Goal: Communication & Community: Answer question/provide support

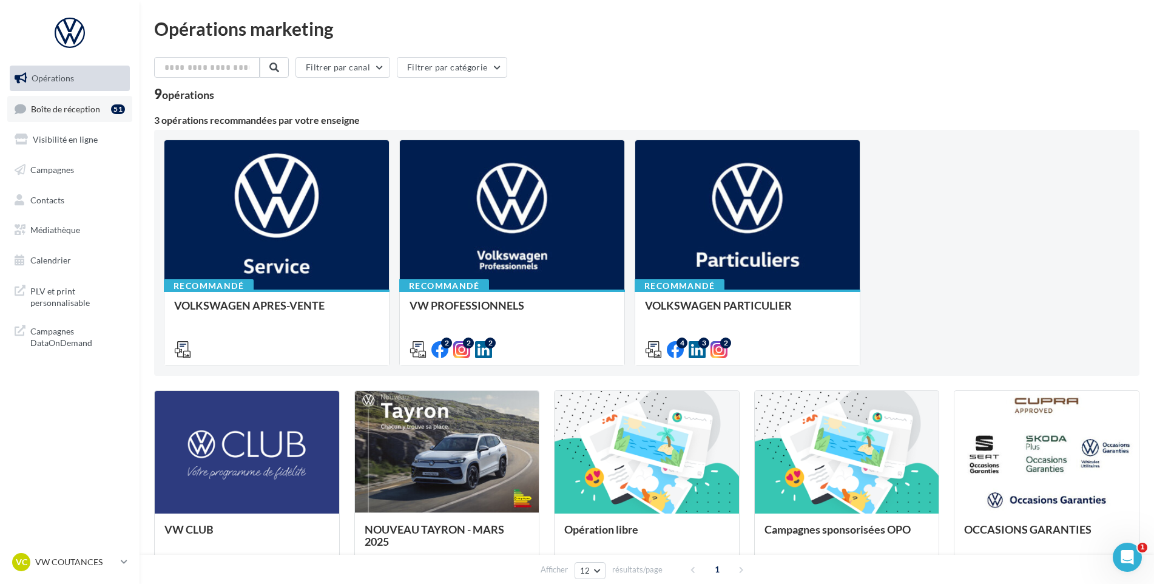
click at [87, 109] on span "Boîte de réception" at bounding box center [65, 108] width 69 height 10
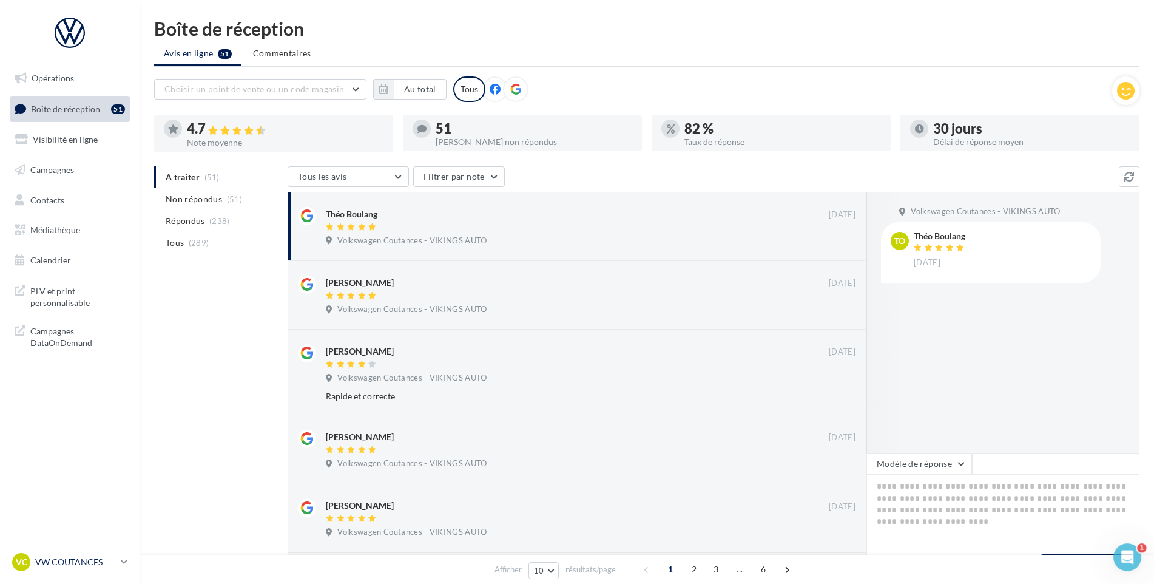
click at [57, 570] on div "VC VW COUTANCES vw-cou-vau" at bounding box center [64, 562] width 104 height 18
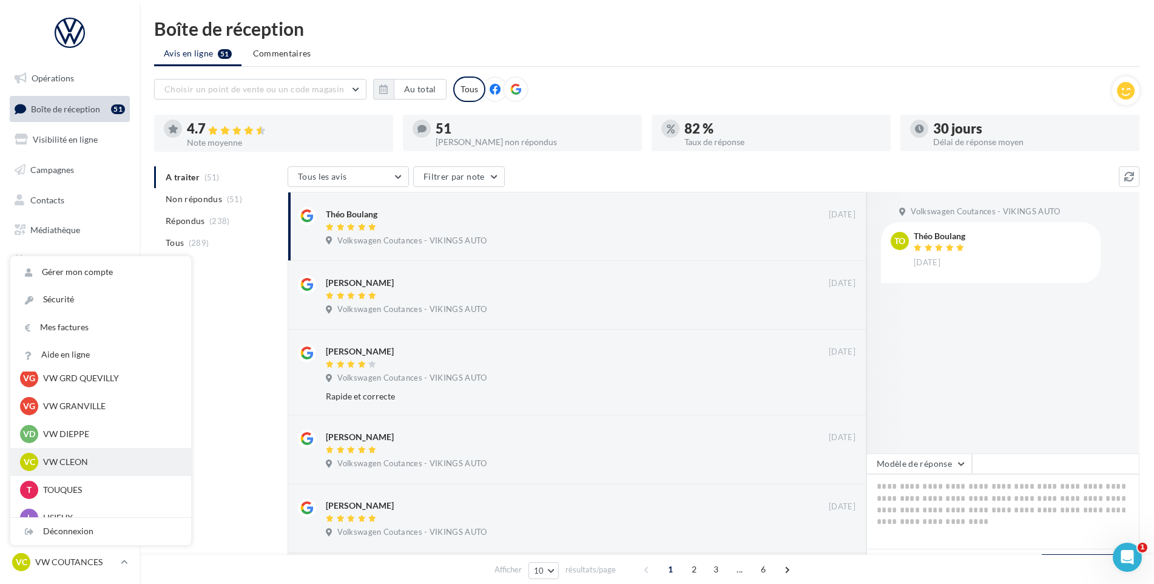
scroll to position [364, 0]
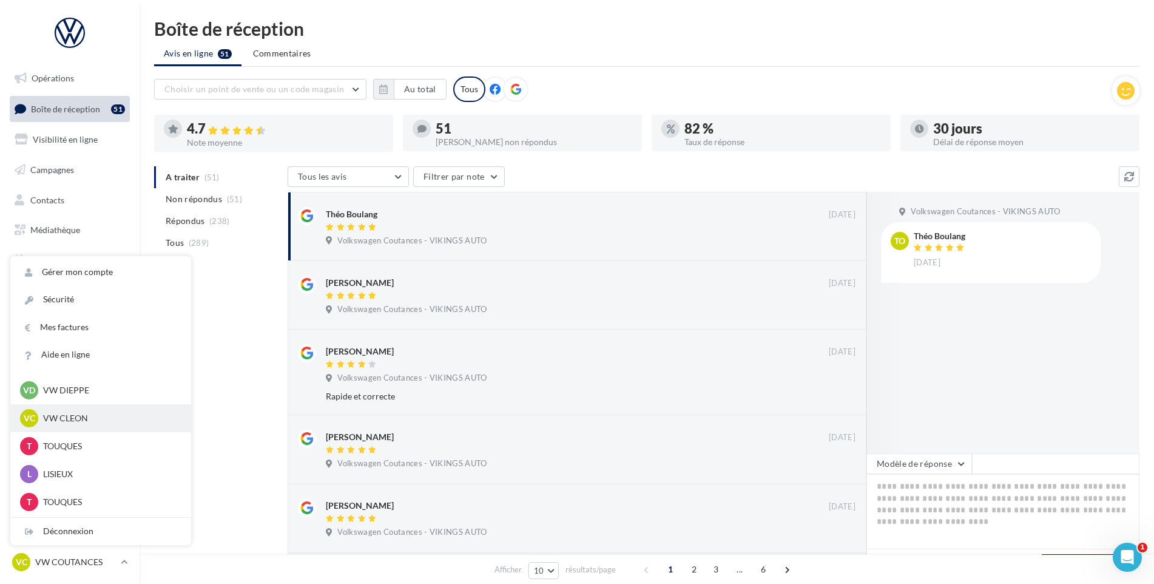
click at [96, 416] on p "VW CLEON" at bounding box center [109, 418] width 133 height 12
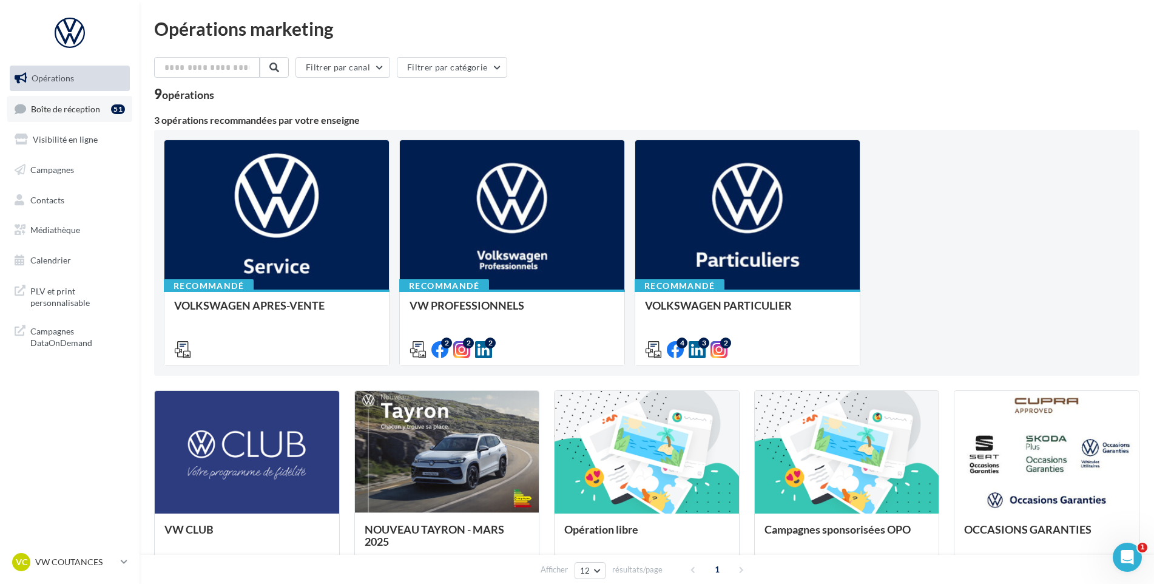
click at [73, 109] on span "Boîte de réception" at bounding box center [65, 108] width 69 height 10
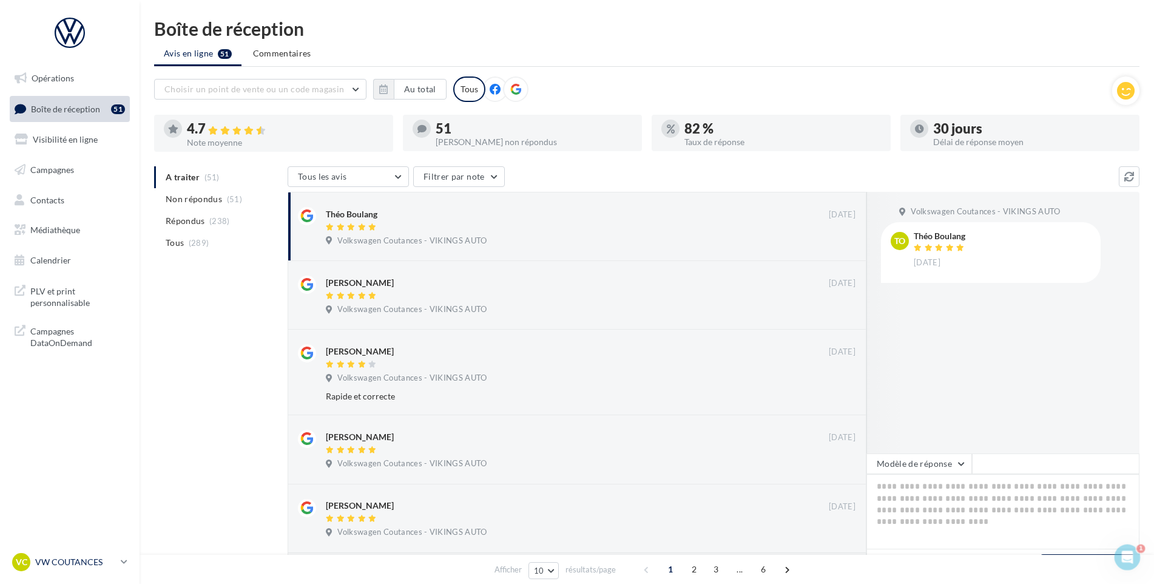
click at [113, 557] on p "VW COUTANCES" at bounding box center [75, 562] width 81 height 12
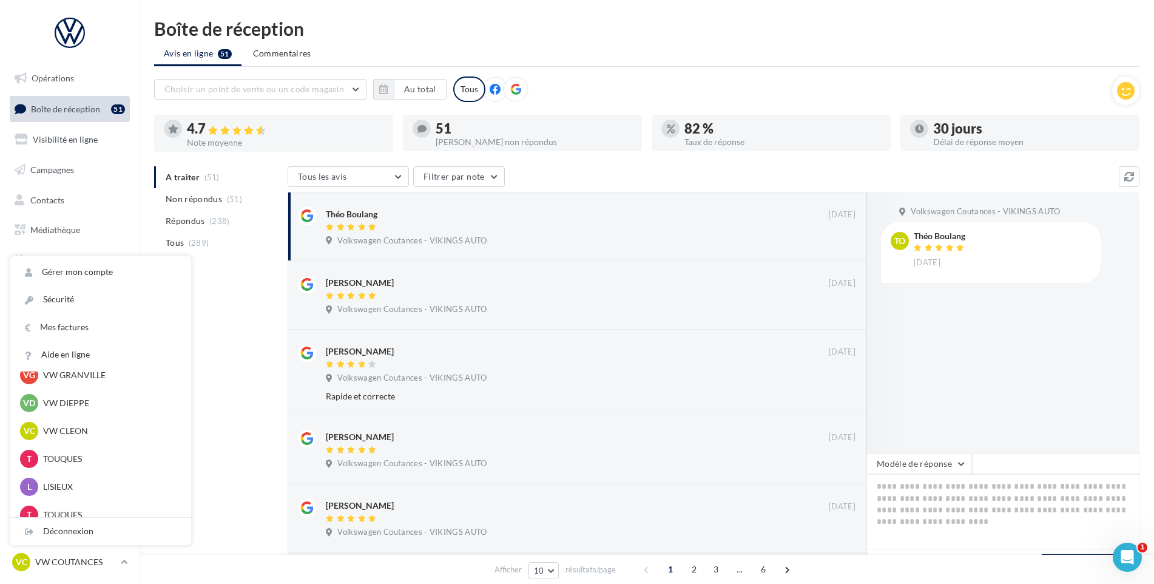
scroll to position [330, 0]
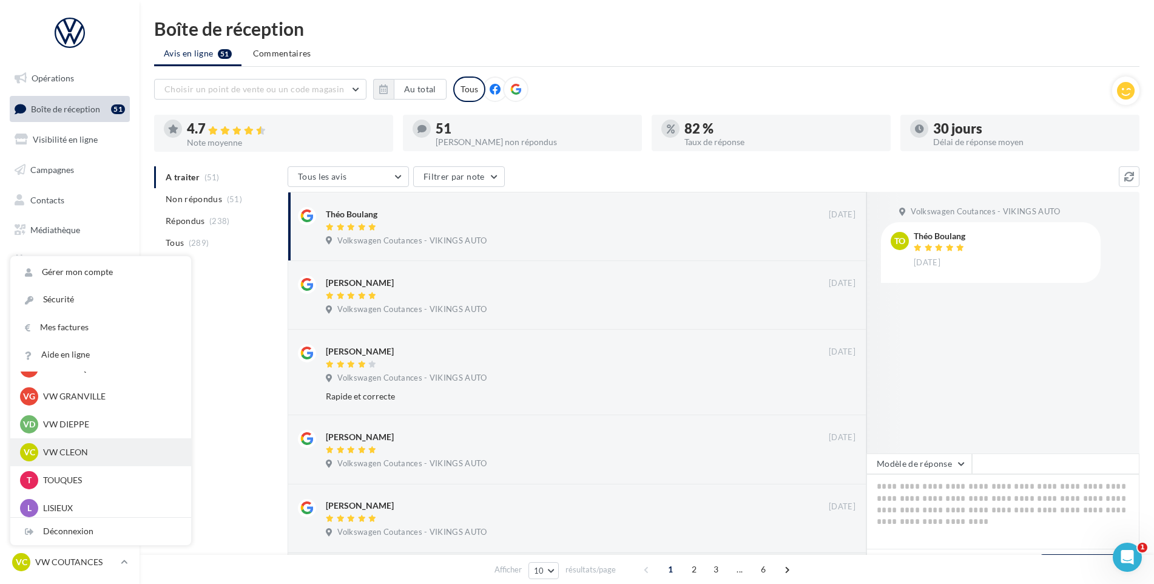
click at [90, 457] on p "VW CLEON" at bounding box center [109, 452] width 133 height 12
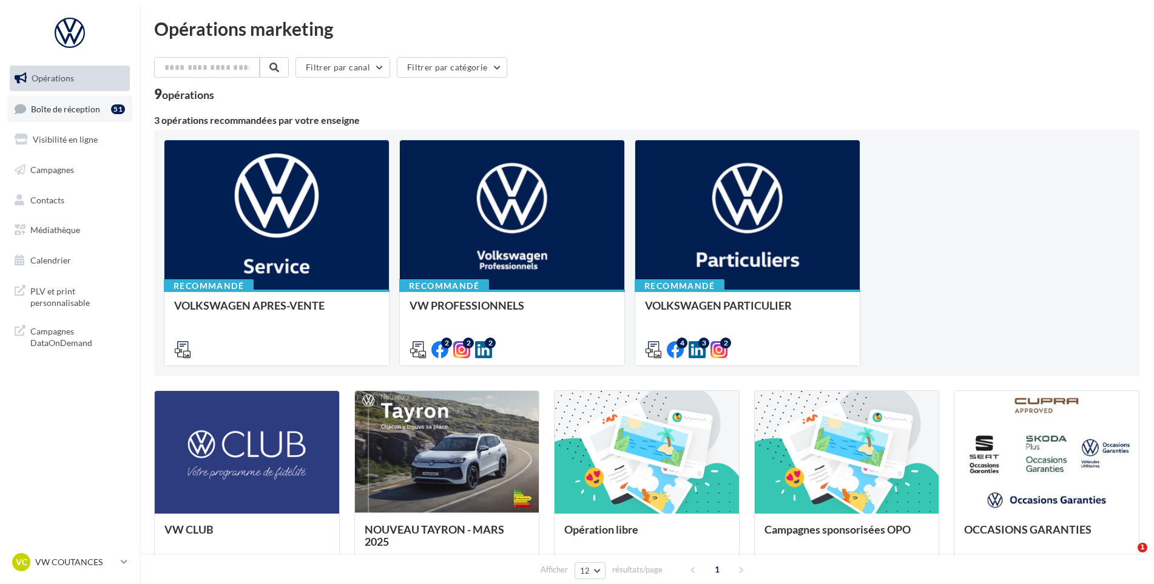
click at [89, 121] on link "Boîte de réception 51" at bounding box center [69, 109] width 125 height 26
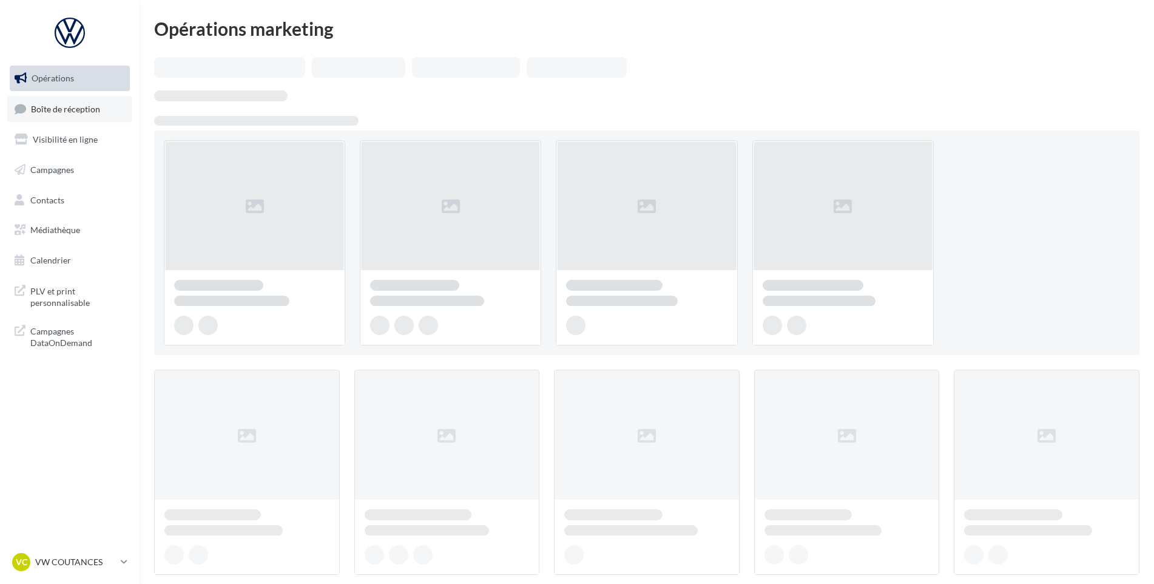
click at [87, 118] on link "Boîte de réception" at bounding box center [69, 109] width 125 height 26
